Goal: Information Seeking & Learning: Find specific fact

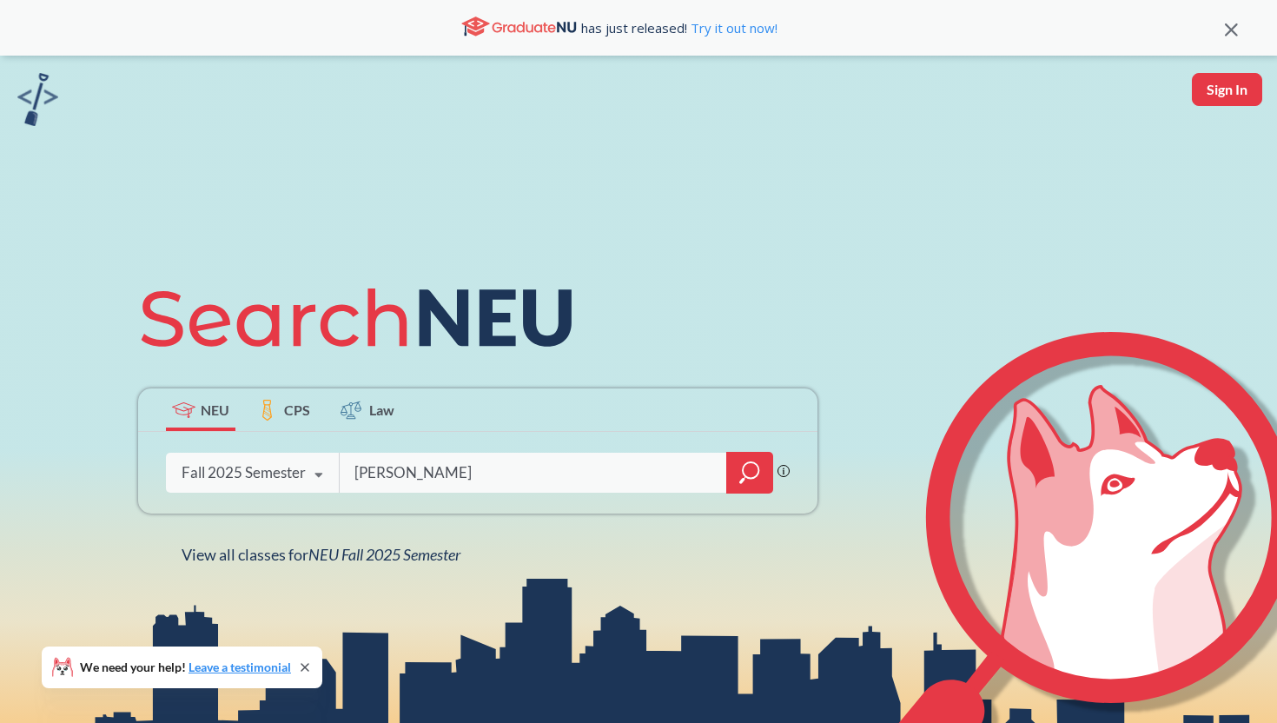
type input "[PERSON_NAME]"
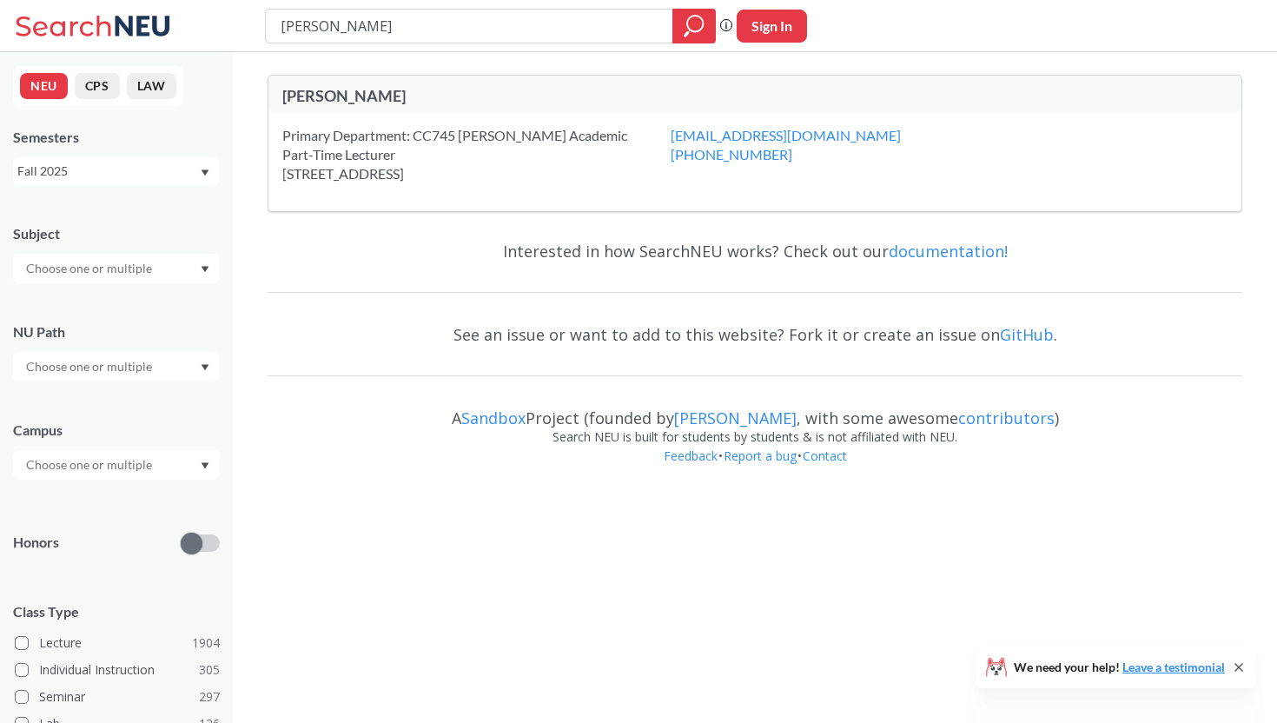
click at [393, 122] on div "Primary Department: CC745 [PERSON_NAME] Academic Part-Time Lecturer [STREET_ADD…" at bounding box center [754, 161] width 973 height 99
click at [359, 107] on div "[PERSON_NAME]" at bounding box center [518, 97] width 473 height 23
click at [345, 96] on div "[PERSON_NAME]" at bounding box center [518, 95] width 473 height 19
drag, startPoint x: 158, startPoint y: 20, endPoint x: 93, endPoint y: 20, distance: 65.1
click at [93, 20] on div "[PERSON_NAME] Phrase search guarantees the exact search appears in the results.…" at bounding box center [638, 26] width 1277 height 52
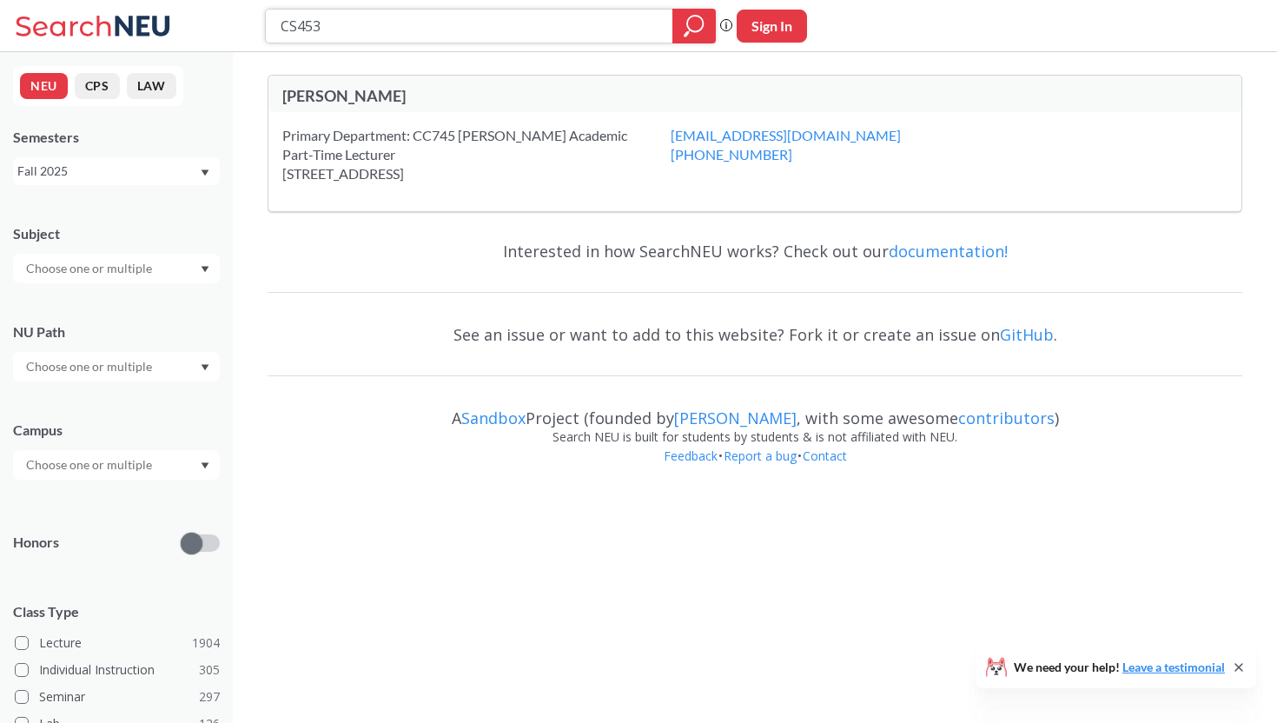
type input "CS4530"
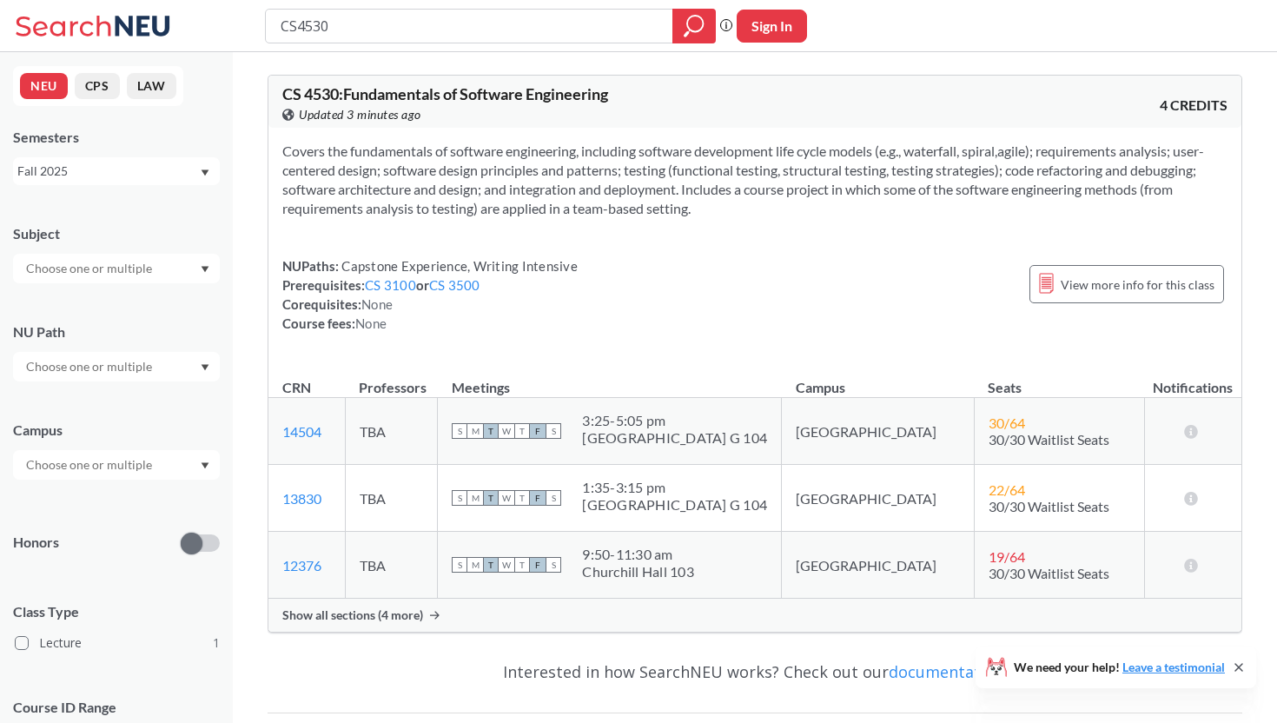
click at [360, 613] on span "Show all sections (4 more)" at bounding box center [352, 615] width 141 height 16
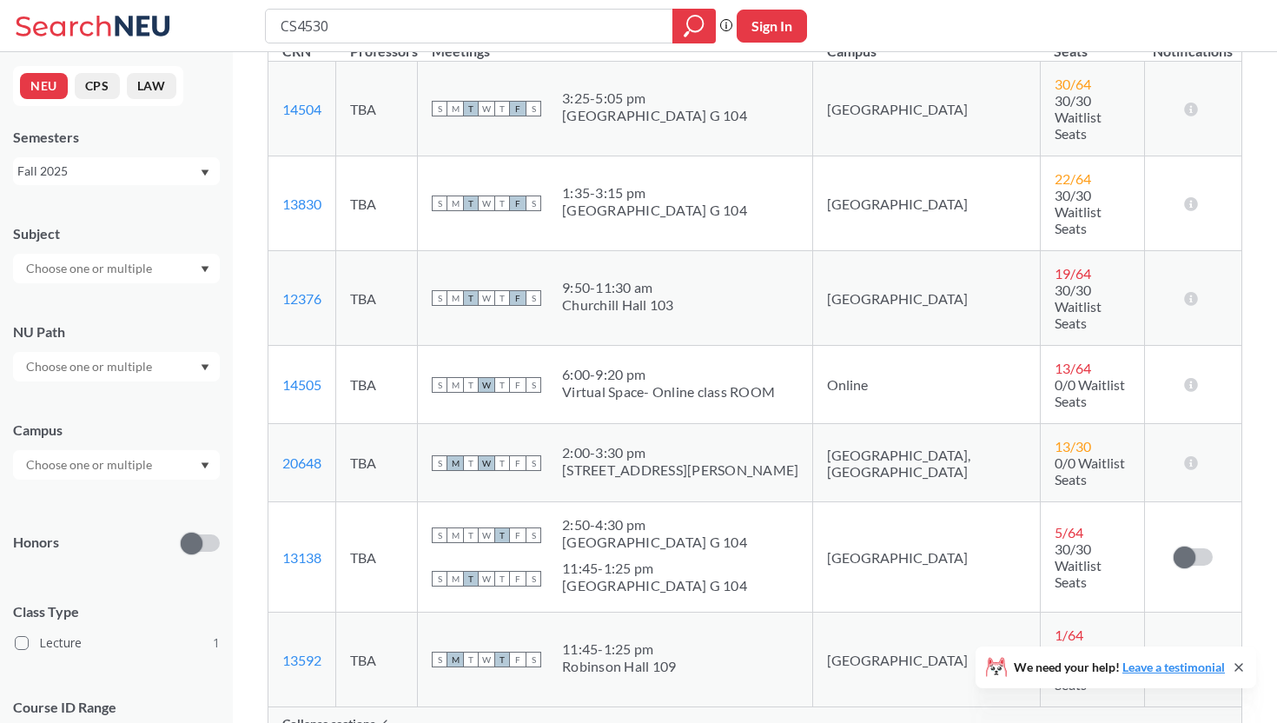
scroll to position [334, 0]
